Goal: Navigation & Orientation: Find specific page/section

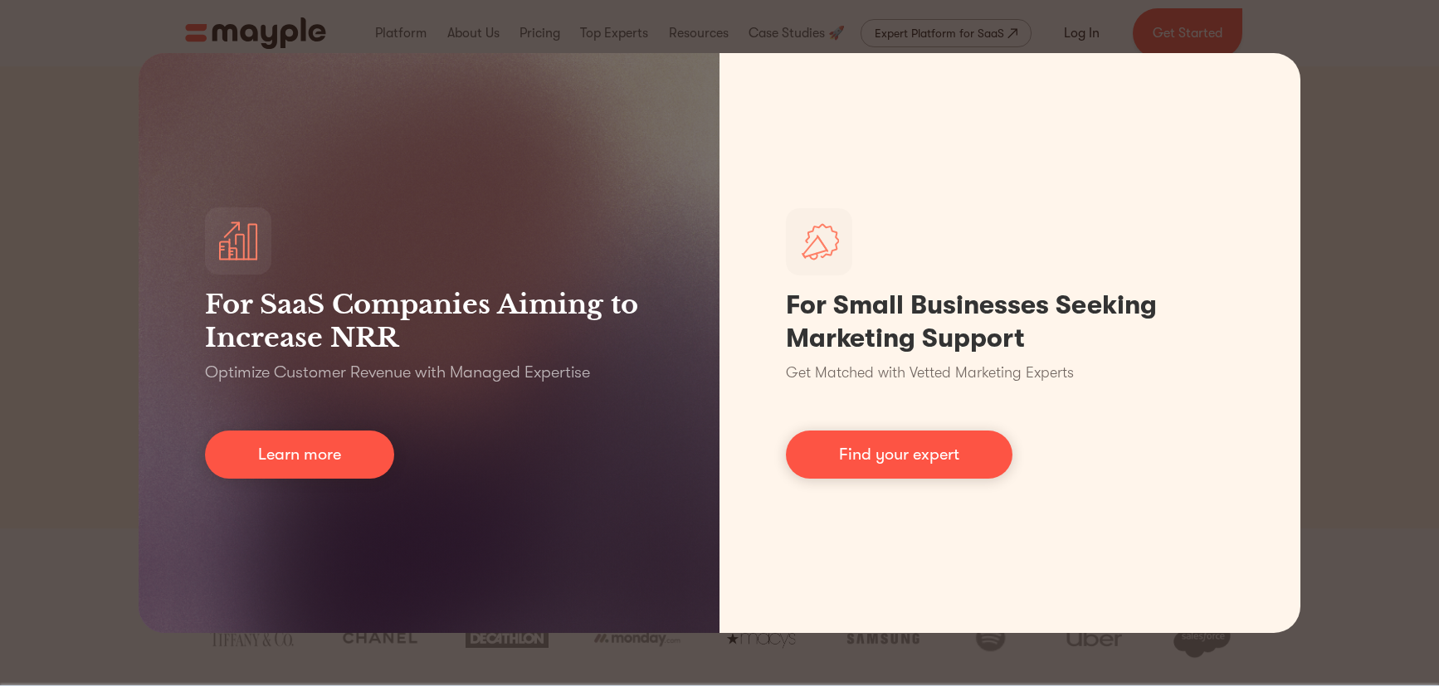
click at [819, 6] on div "For SaaS Companies Aiming to Increase NRR Optimize Customer Revenue with Manage…" at bounding box center [719, 343] width 1439 height 686
click at [927, 676] on div "For SaaS Companies Aiming to Increase NRR Optimize Customer Revenue with Manage…" at bounding box center [719, 343] width 1439 height 686
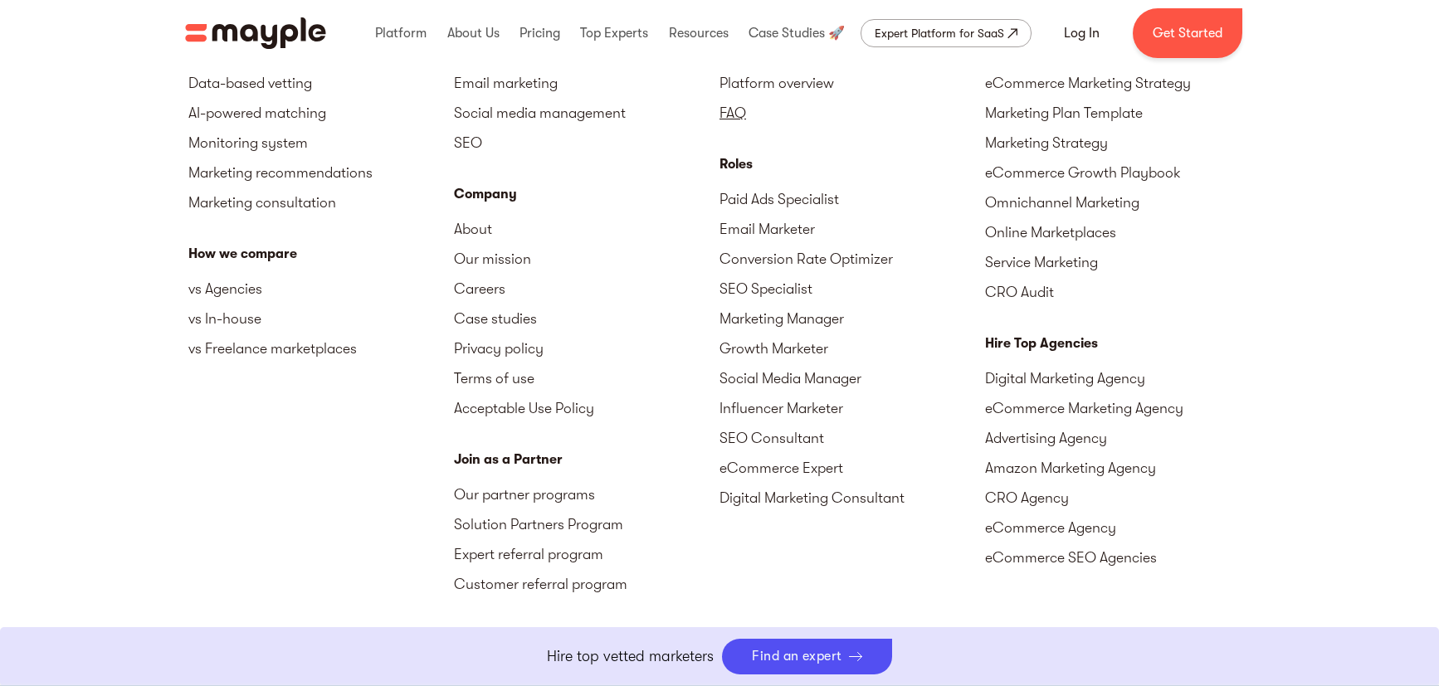
scroll to position [4088, 0]
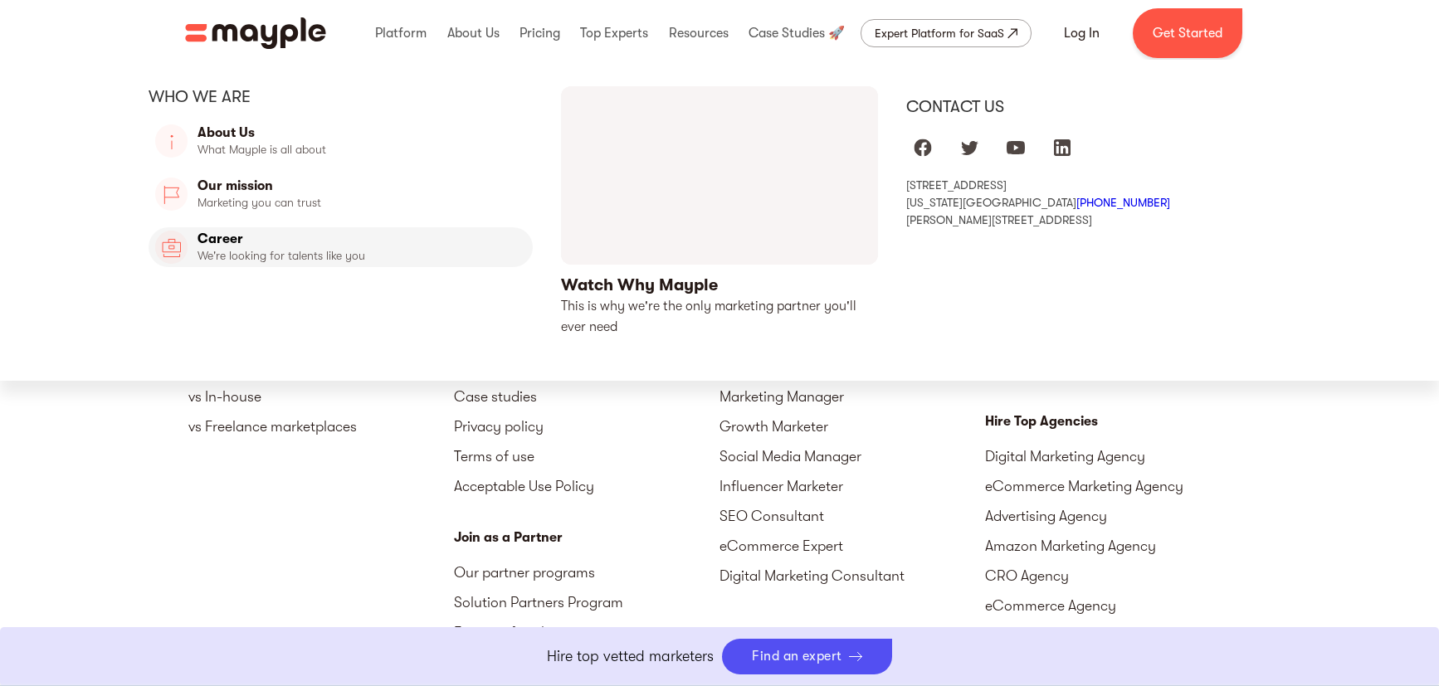
click at [235, 235] on link "Career" at bounding box center [341, 247] width 384 height 40
